Goal: Complete application form: Complete application form

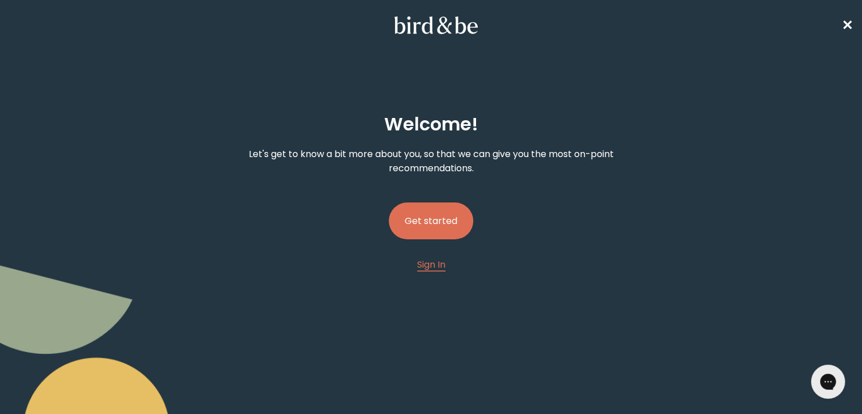
click at [439, 211] on button "Get started" at bounding box center [431, 220] width 84 height 37
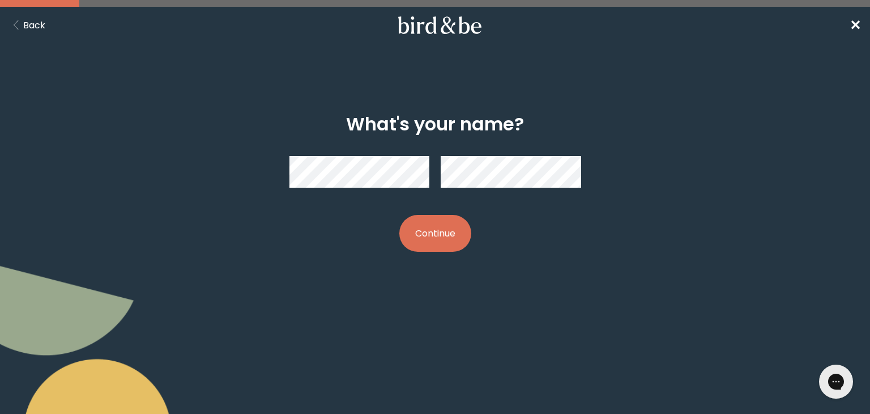
click at [400, 215] on button "Continue" at bounding box center [436, 233] width 72 height 37
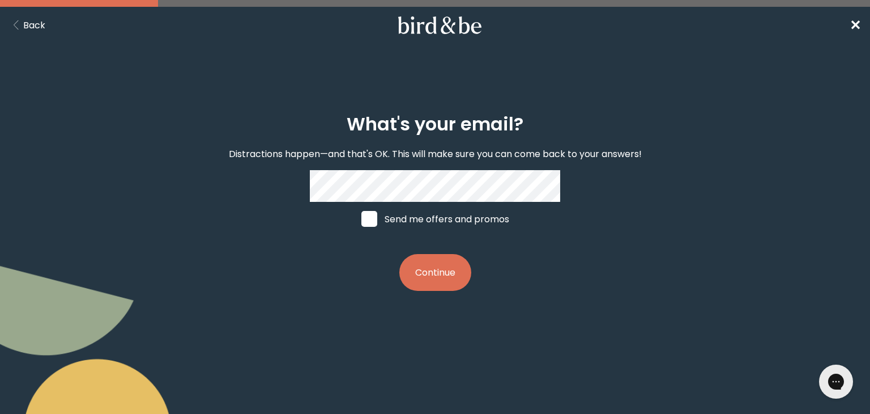
click at [434, 274] on button "Continue" at bounding box center [436, 272] width 72 height 37
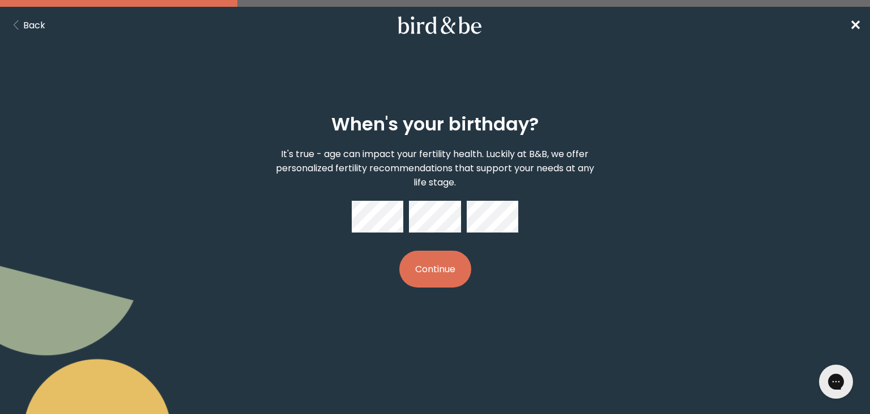
click at [422, 274] on button "Continue" at bounding box center [436, 268] width 72 height 37
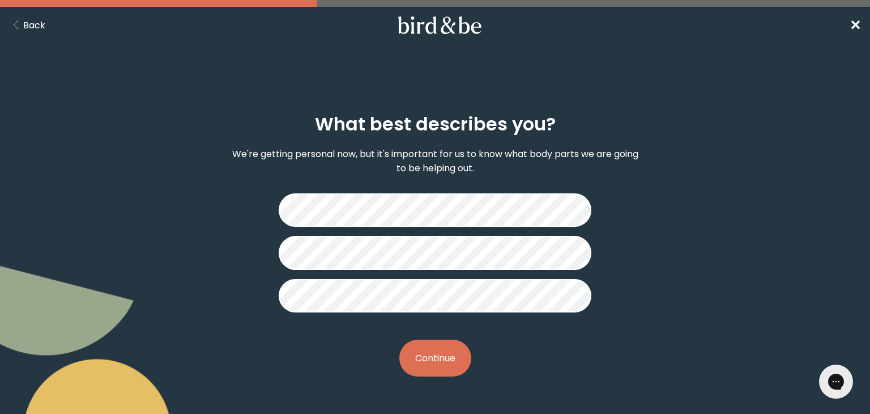
click at [440, 351] on button "Continue" at bounding box center [436, 357] width 72 height 37
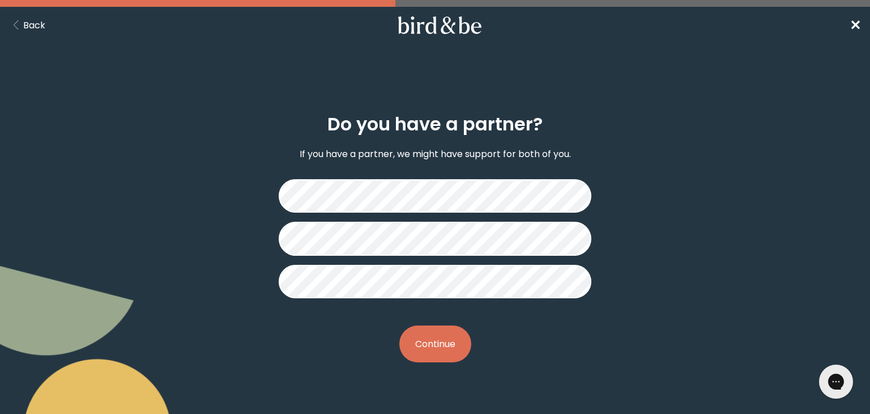
click at [440, 341] on button "Continue" at bounding box center [436, 343] width 72 height 37
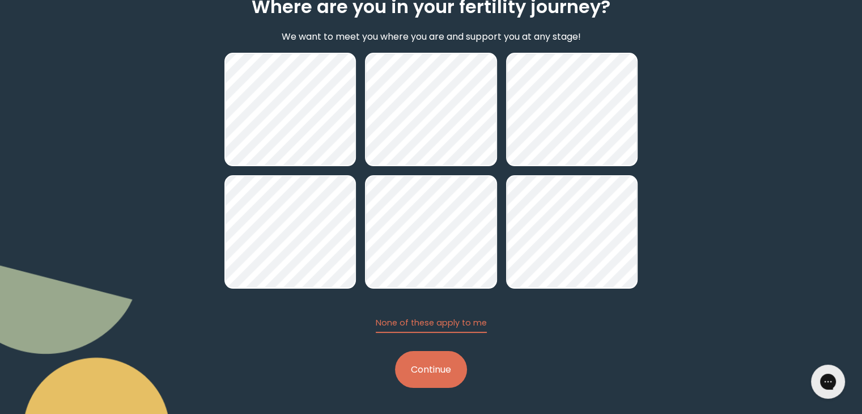
scroll to position [117, 0]
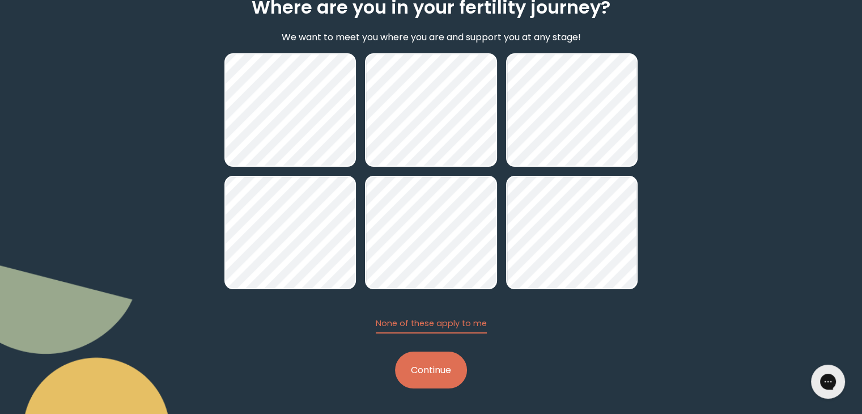
click at [440, 376] on button "Continue" at bounding box center [431, 369] width 72 height 37
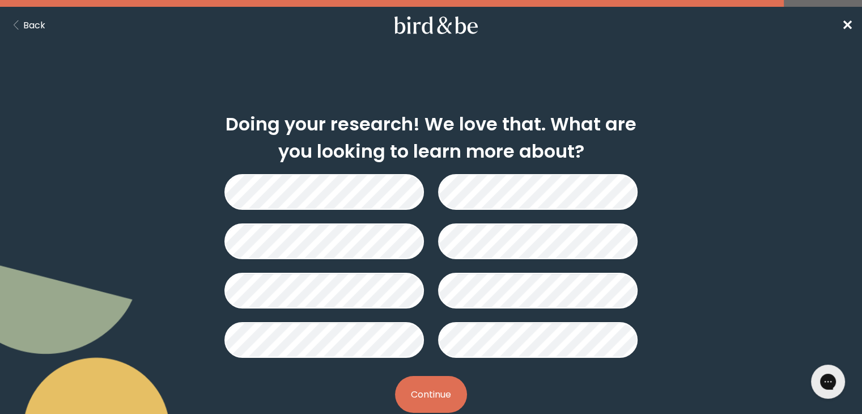
scroll to position [26, 0]
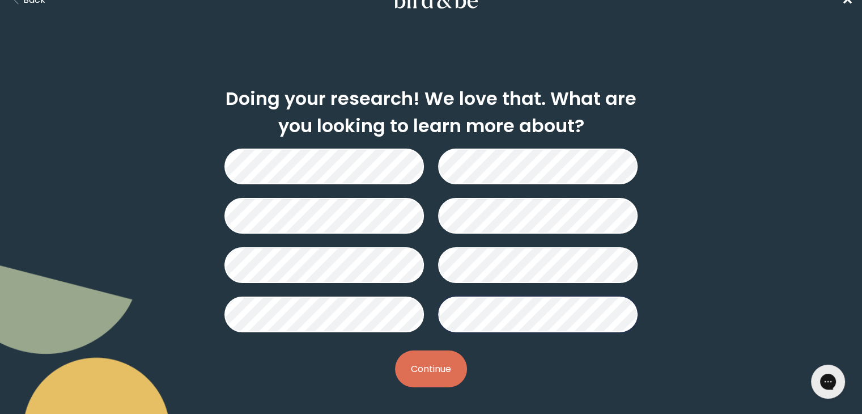
click at [425, 369] on button "Continue" at bounding box center [431, 368] width 72 height 37
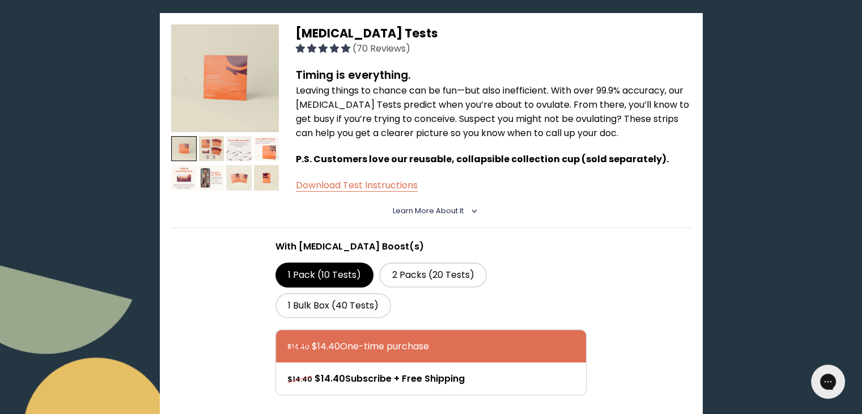
scroll to position [185, 0]
